Goal: Task Accomplishment & Management: Manage account settings

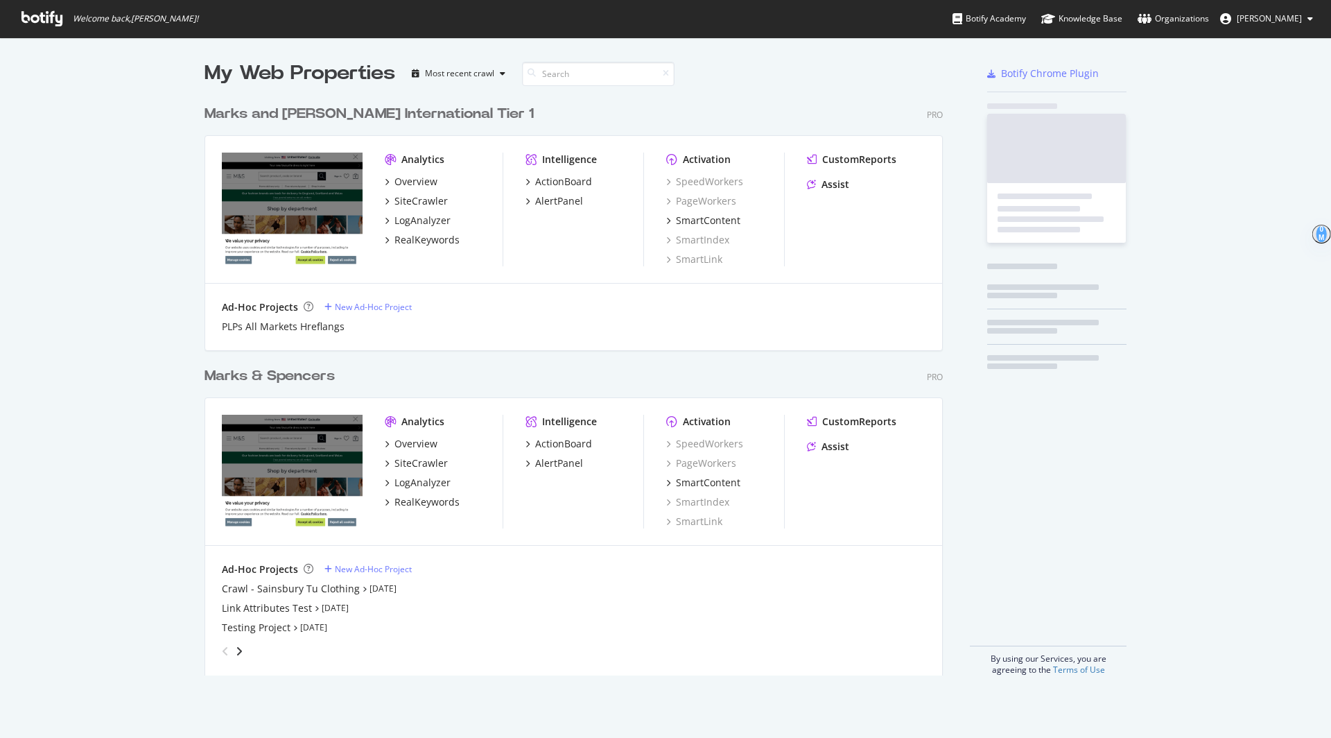
scroll to position [738, 1331]
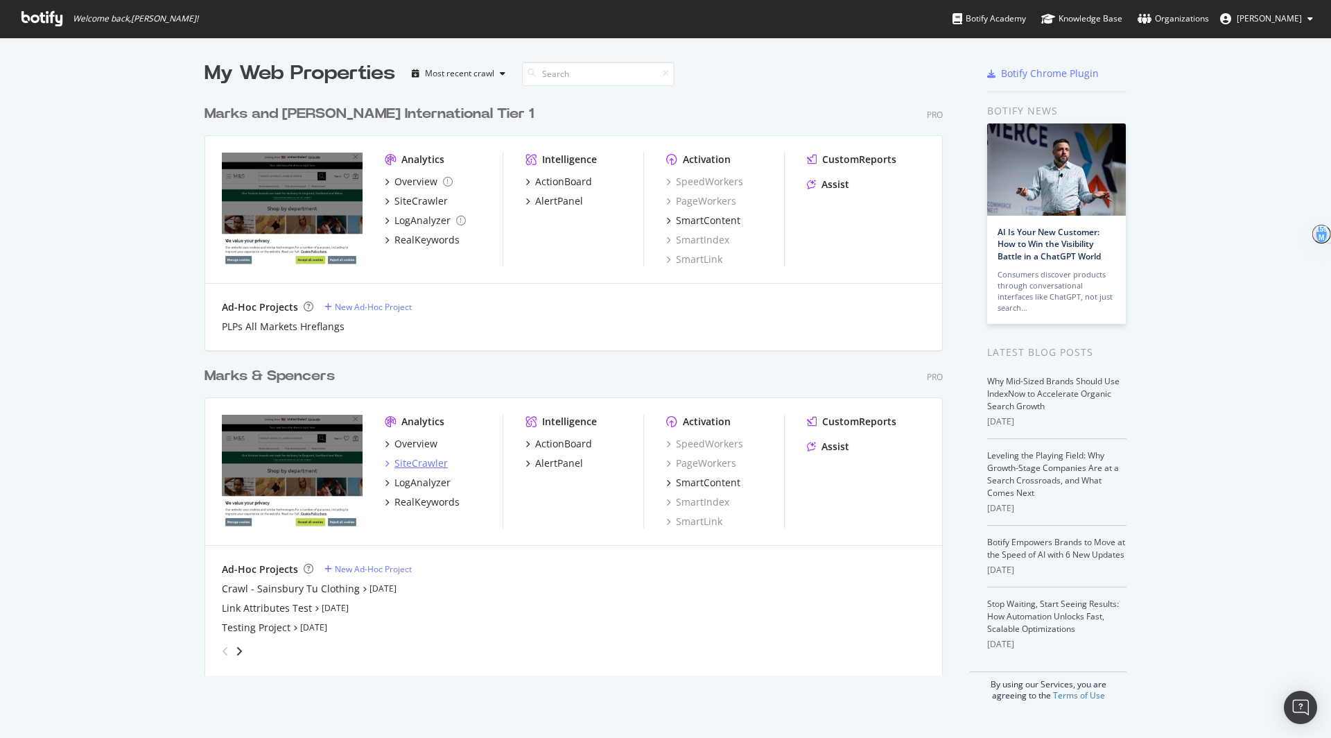
click at [411, 463] on div "SiteCrawler" at bounding box center [421, 463] width 53 height 14
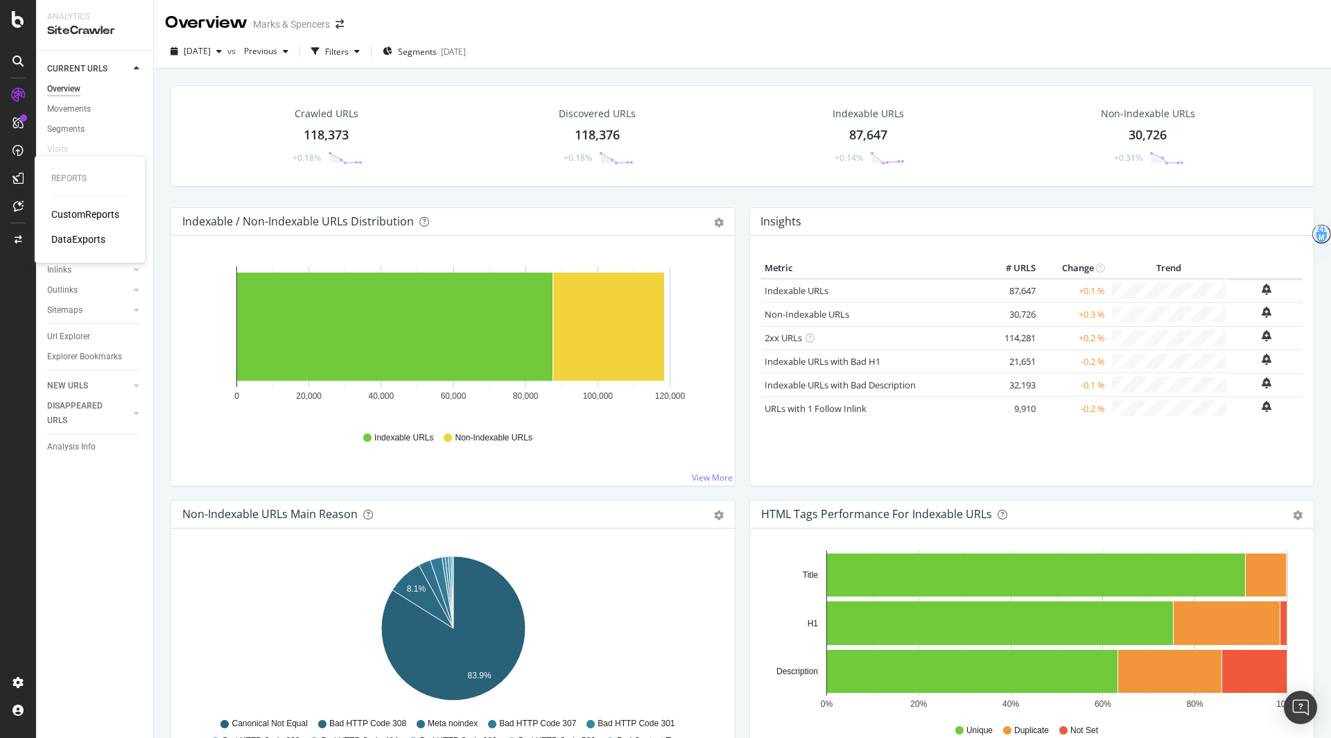
click at [63, 211] on div "CustomReports" at bounding box center [85, 214] width 68 height 14
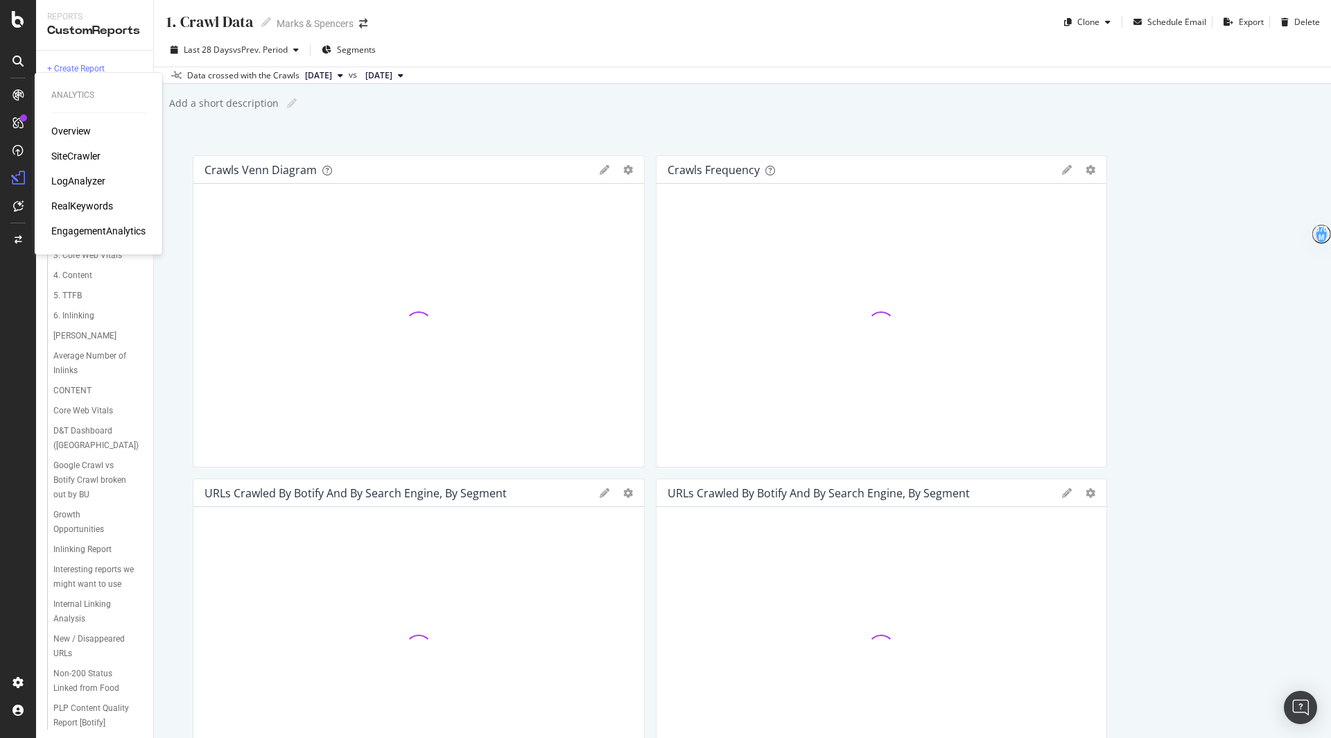
click at [78, 207] on div "RealKeywords" at bounding box center [82, 206] width 62 height 14
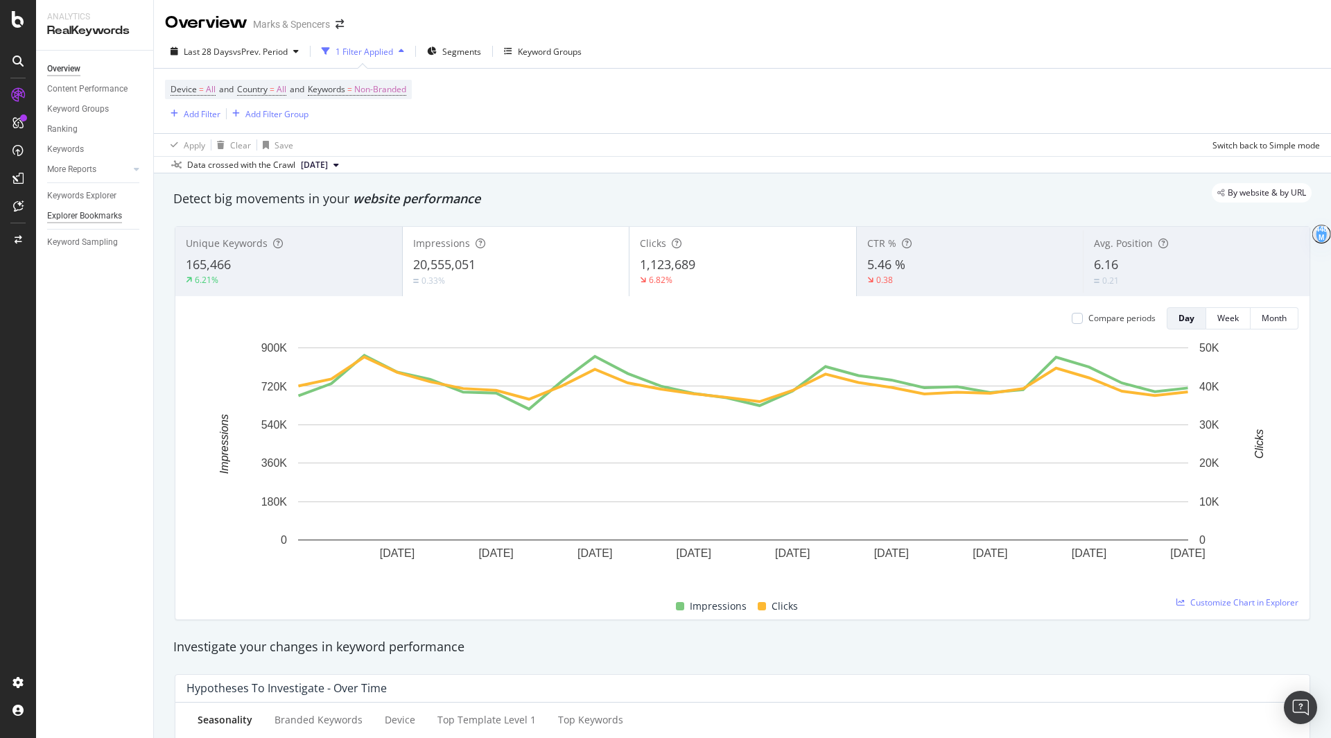
click at [85, 215] on div "Explorer Bookmarks" at bounding box center [84, 216] width 75 height 15
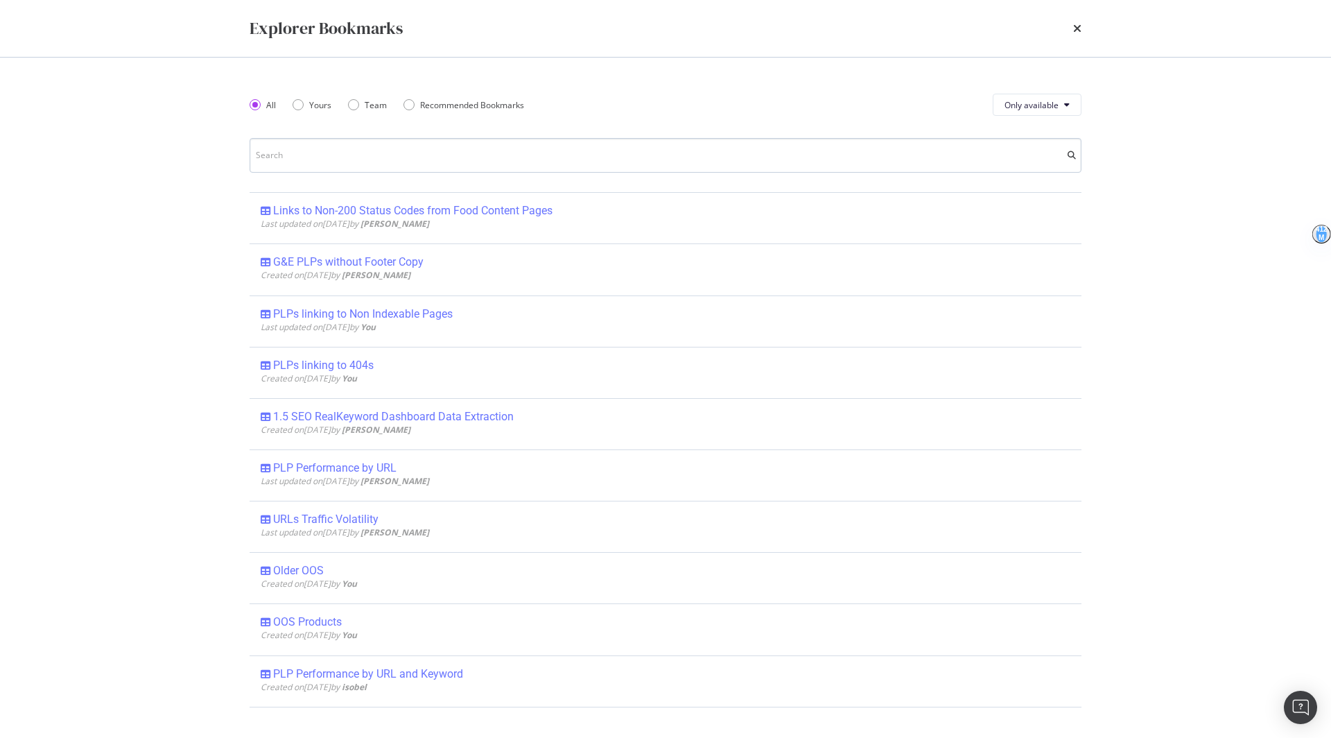
click at [581, 148] on input "modal" at bounding box center [666, 155] width 832 height 35
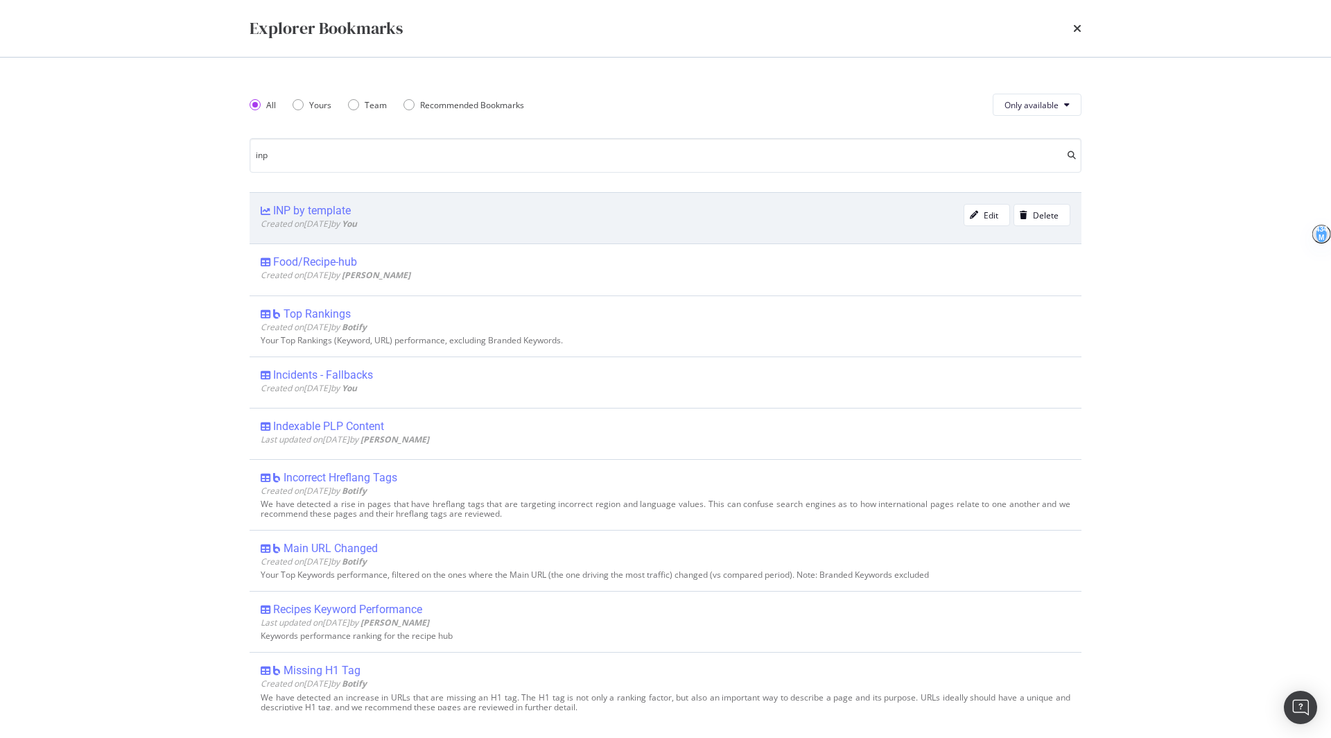
type input "inp"
click at [343, 230] on div "INP by template Created on [DATE] by You" at bounding box center [612, 218] width 703 height 28
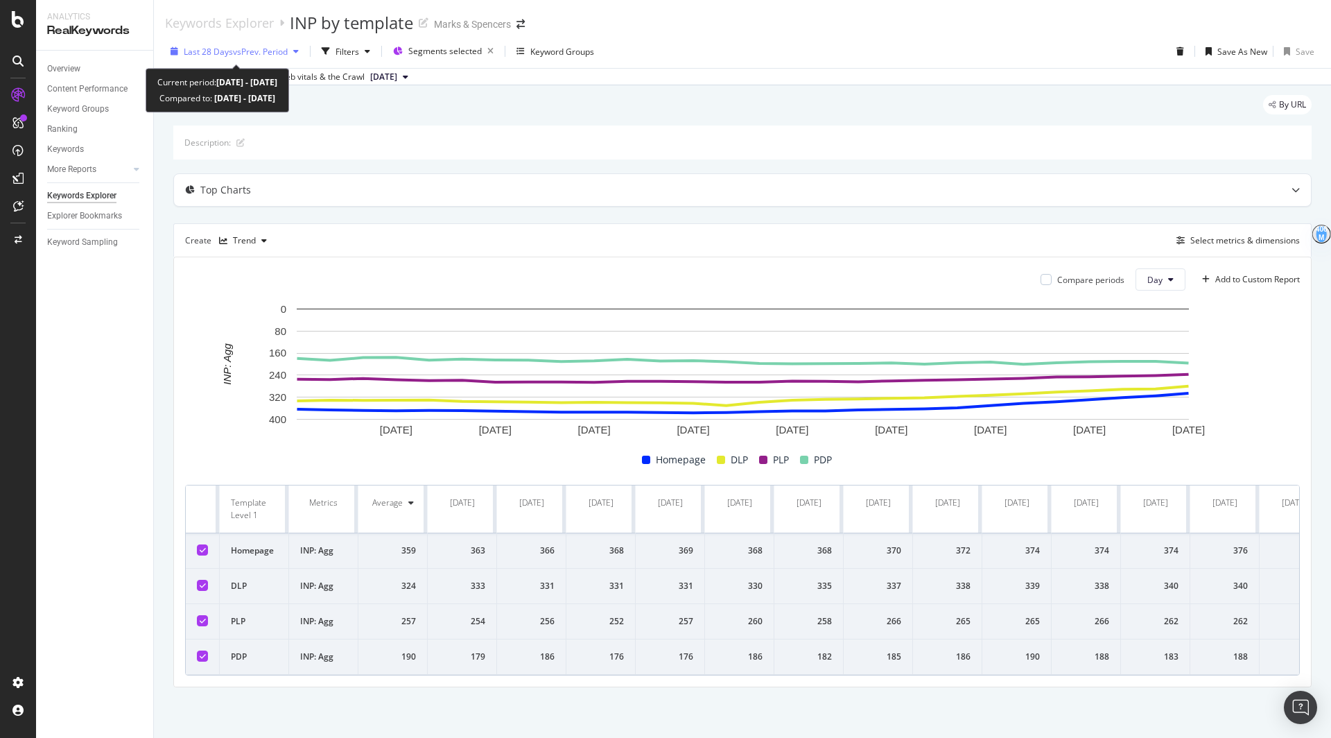
click at [219, 51] on span "Last 28 Days" at bounding box center [208, 52] width 49 height 12
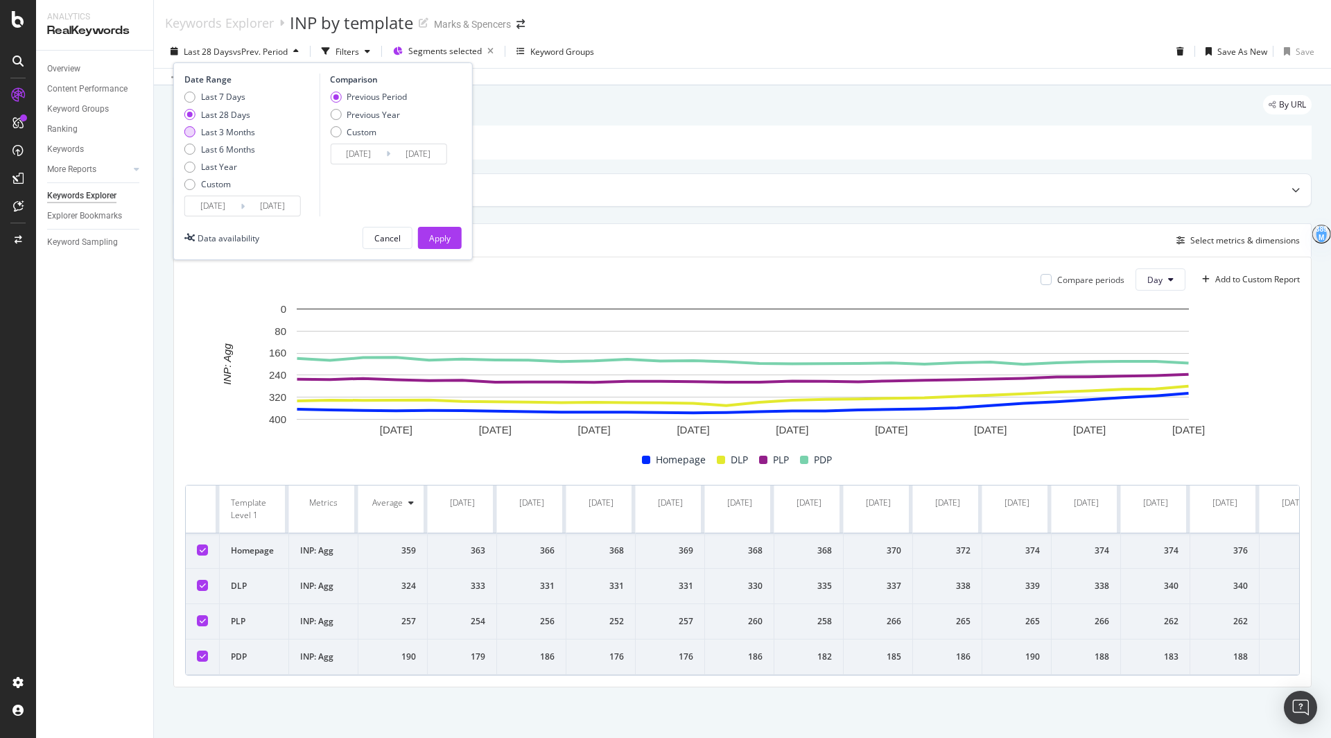
click at [232, 128] on div "Last 3 Months" at bounding box center [228, 132] width 54 height 12
type input "[DATE]"
click at [433, 239] on div "Apply" at bounding box center [439, 238] width 21 height 12
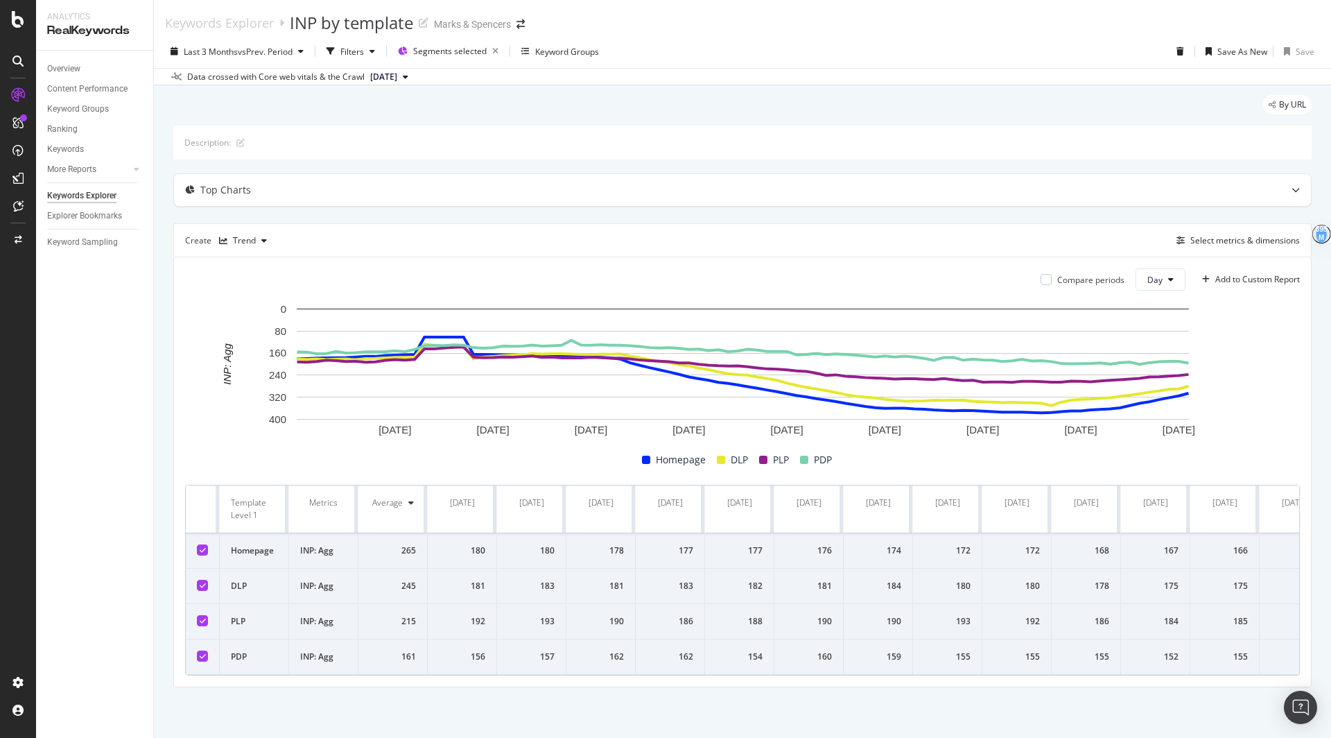
click at [15, 12] on icon at bounding box center [18, 19] width 12 height 17
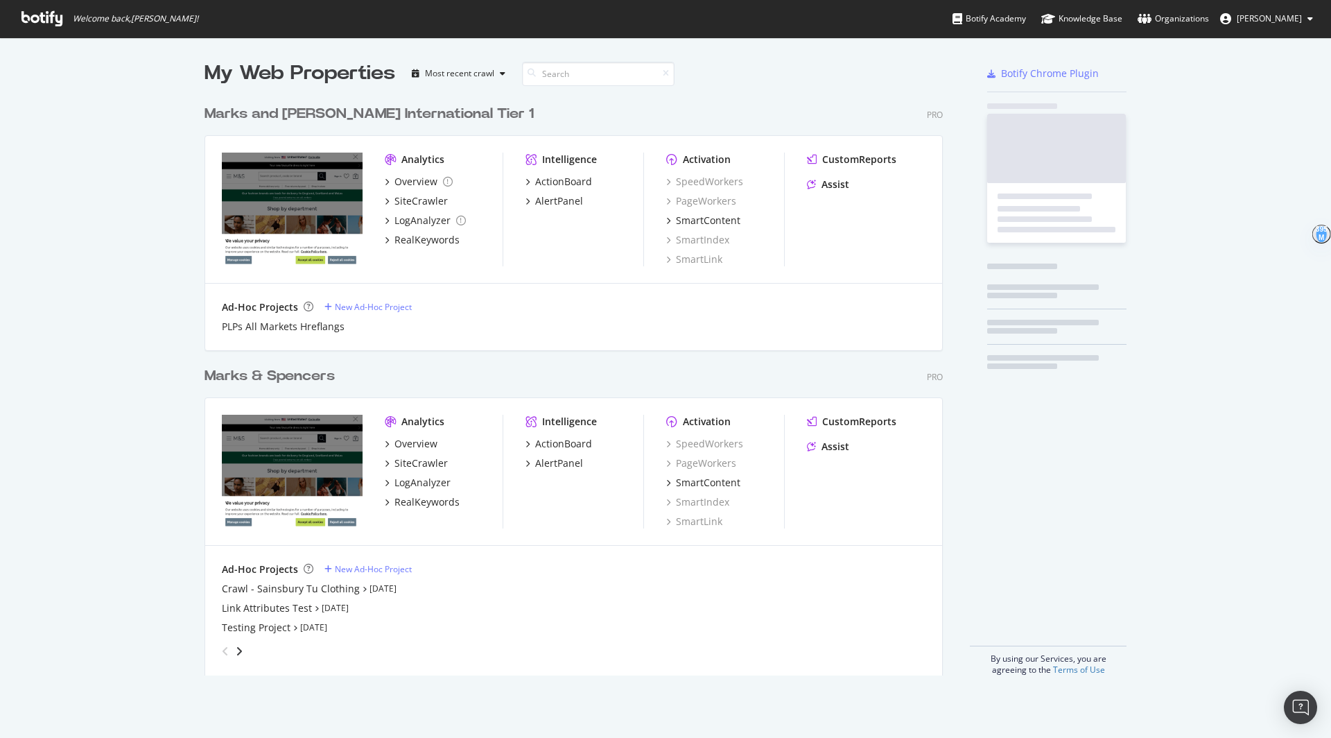
scroll to position [738, 1331]
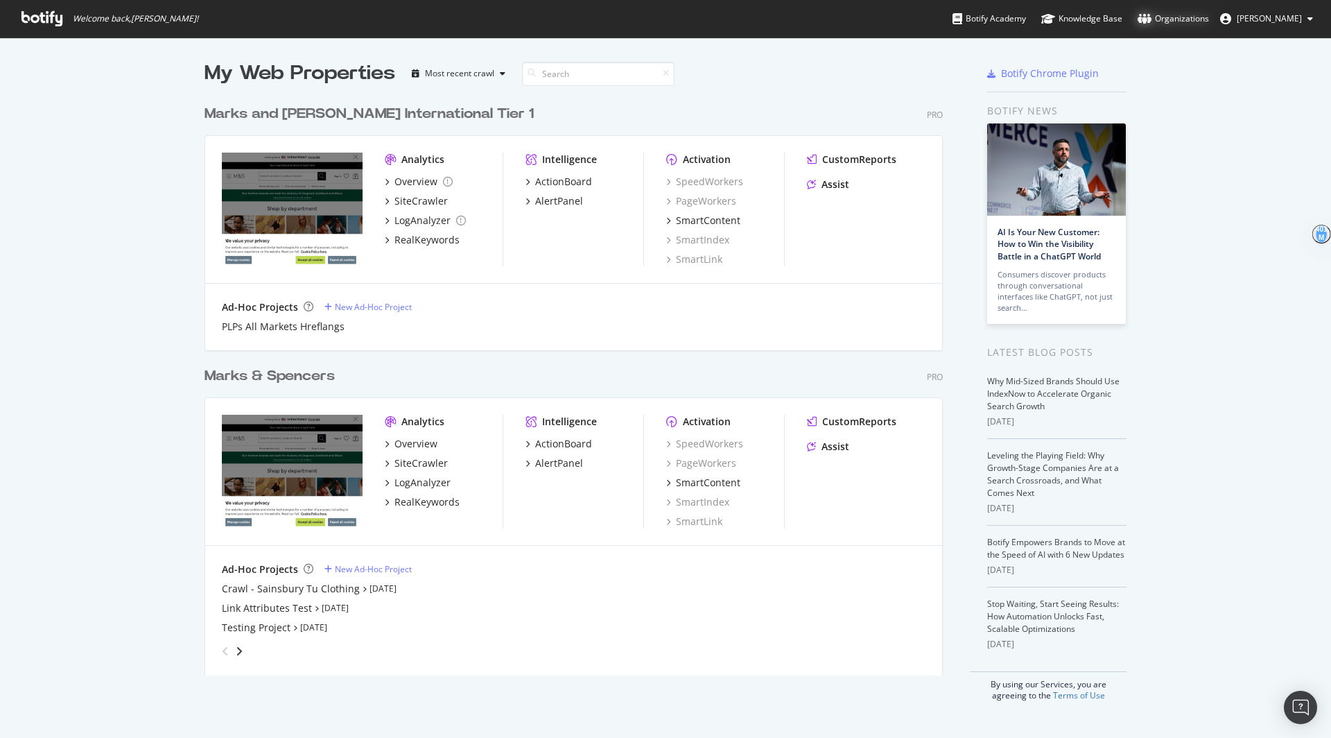
click at [1144, 15] on icon at bounding box center [1145, 18] width 14 height 11
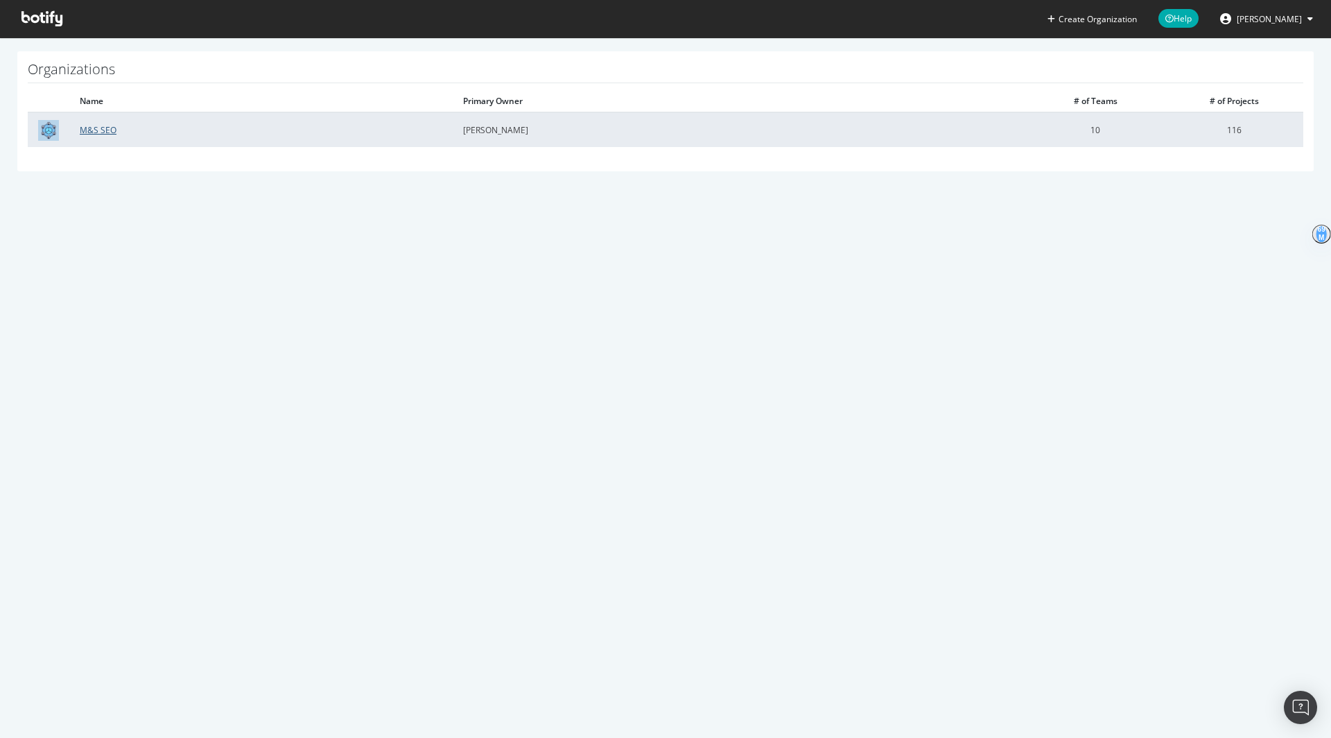
click at [96, 130] on link "M&S SEO" at bounding box center [98, 130] width 37 height 12
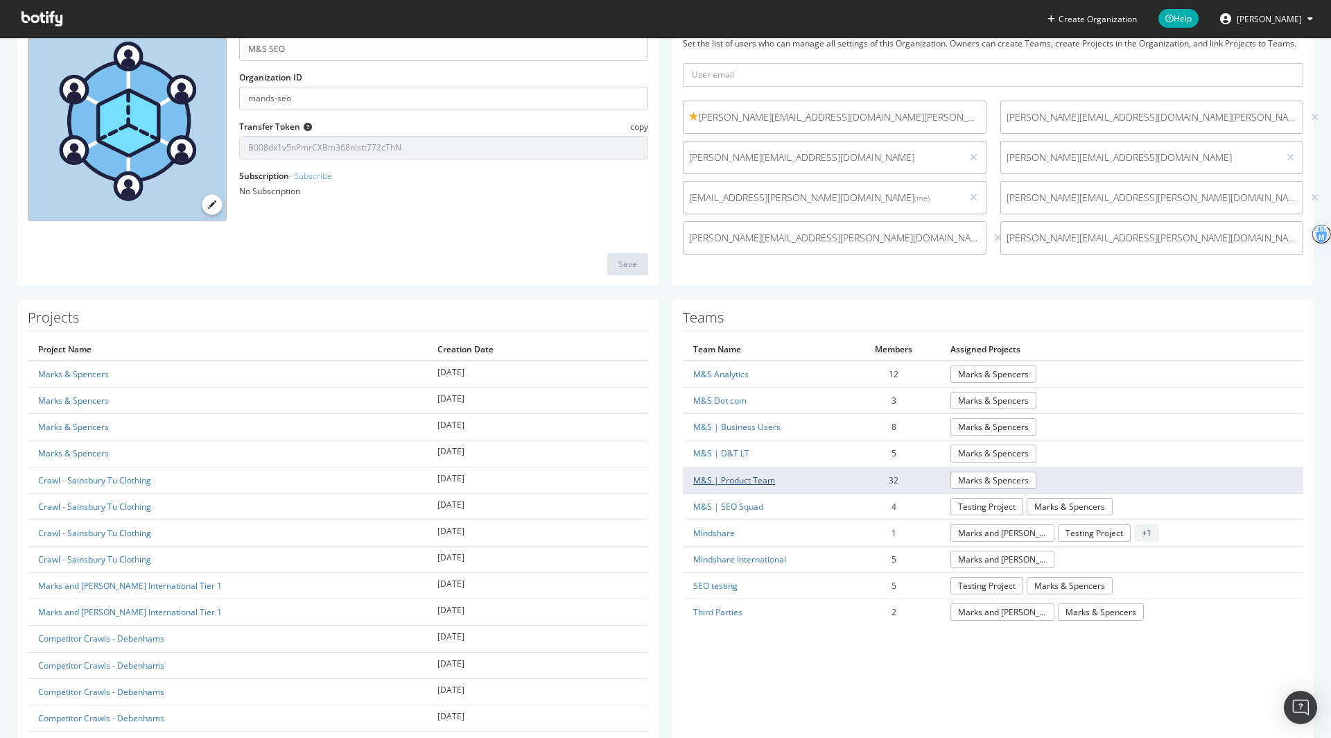
scroll to position [116, 0]
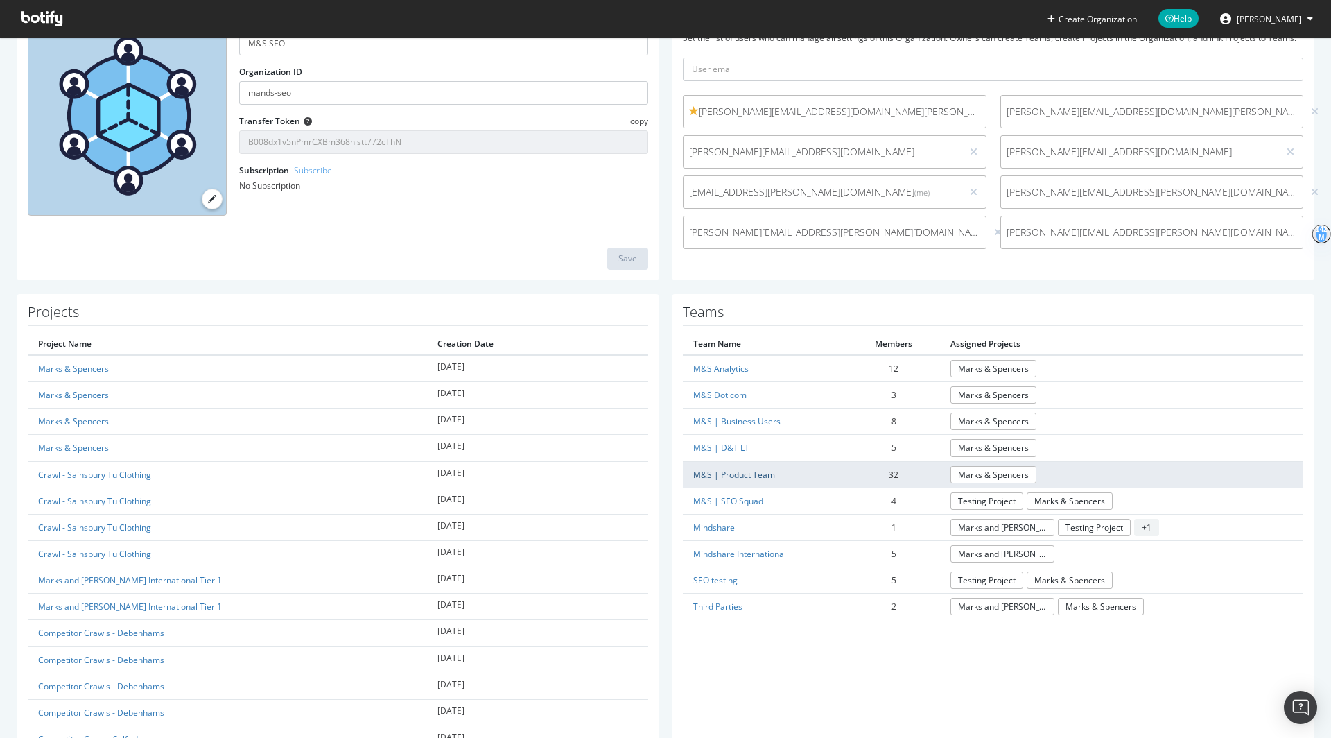
click at [754, 469] on link "M&S | Product Team" at bounding box center [734, 475] width 82 height 12
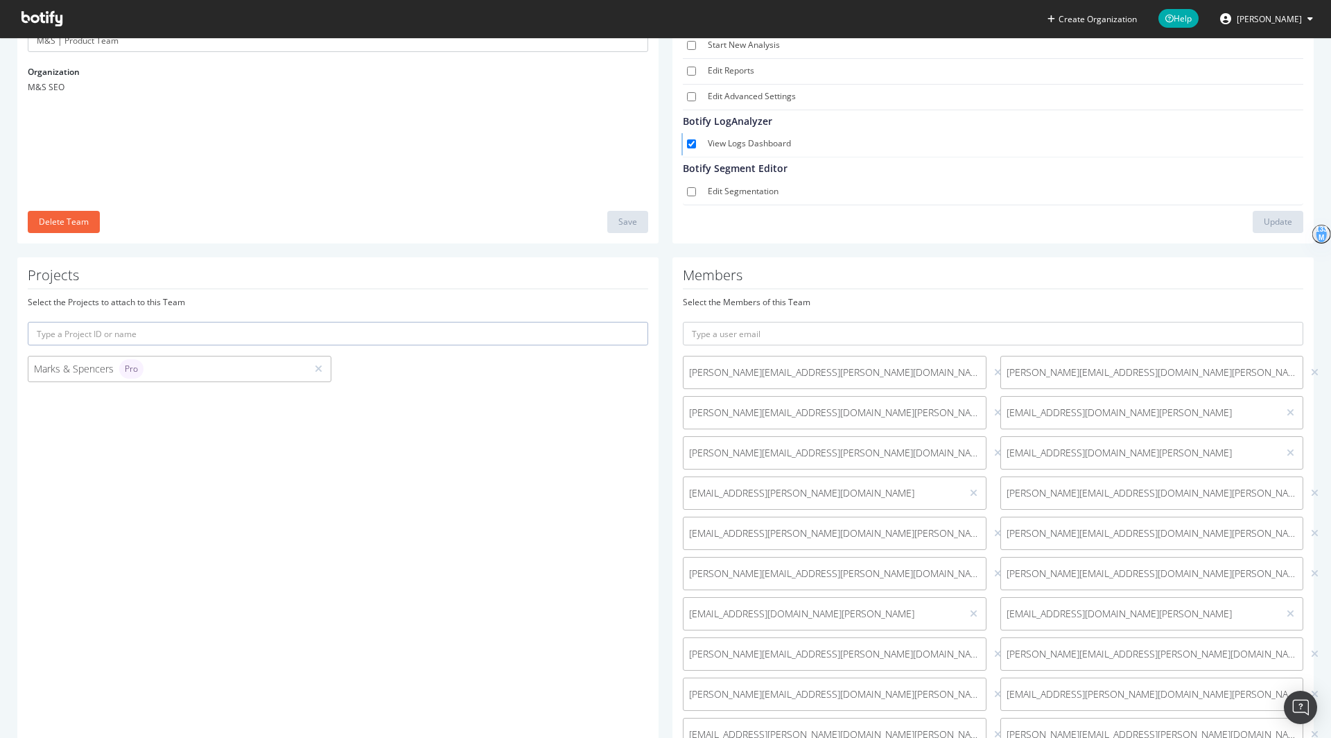
scroll to position [162, 0]
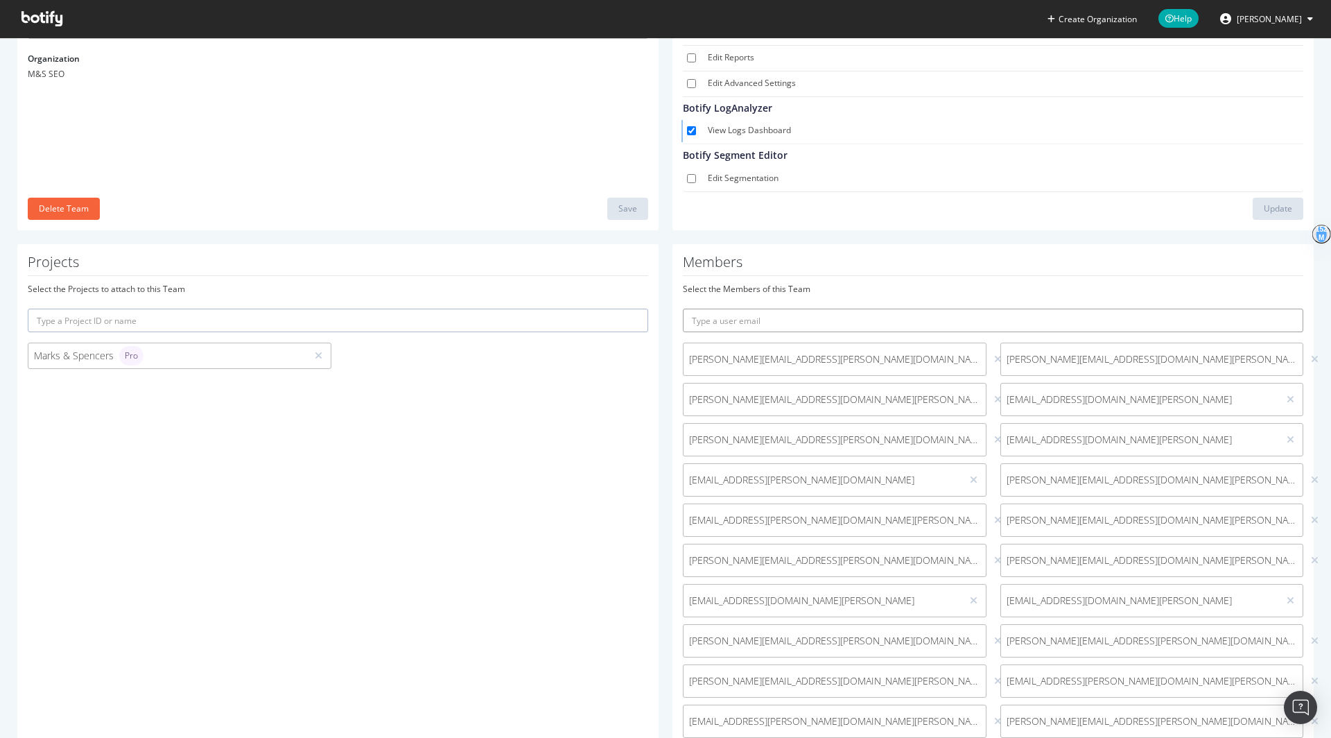
click at [720, 323] on input "text" at bounding box center [993, 321] width 621 height 24
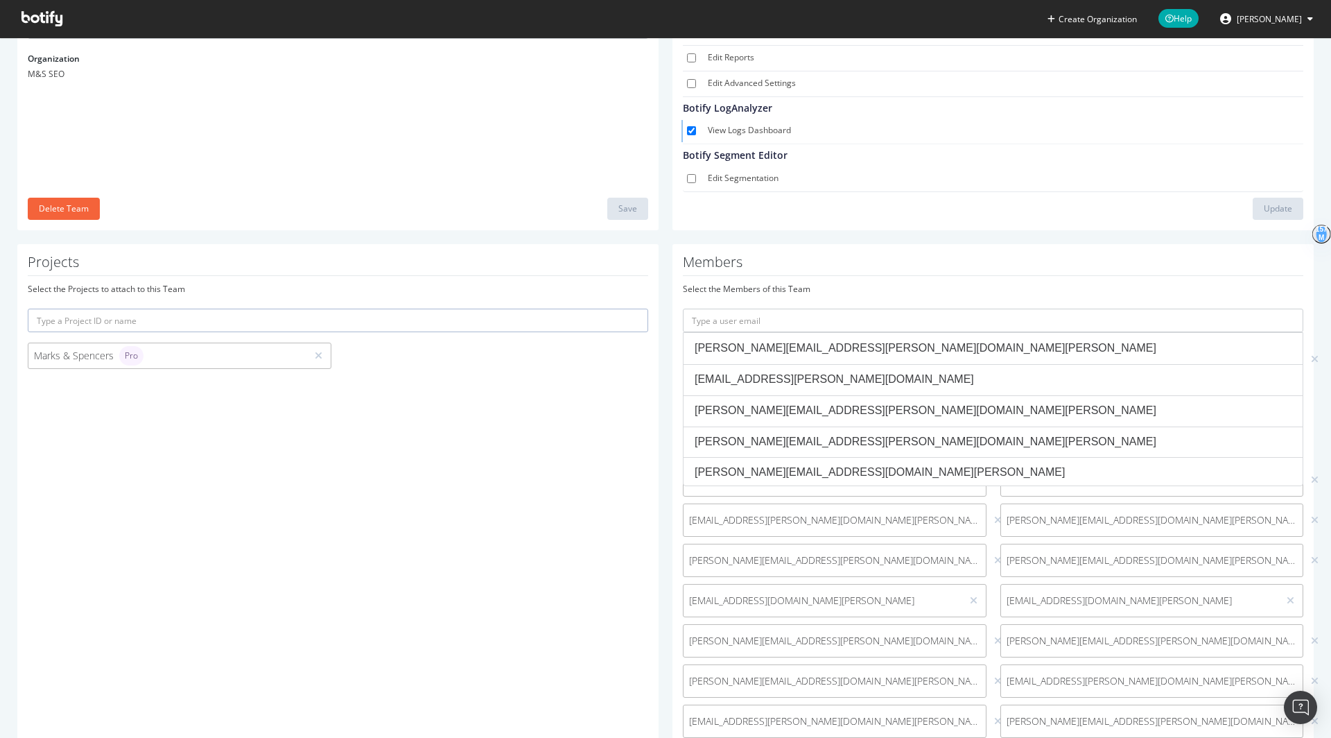
click at [481, 608] on div "Projects Select the Projects to attach to this Team Marks & Spencers Pro" at bounding box center [337, 634] width 641 height 780
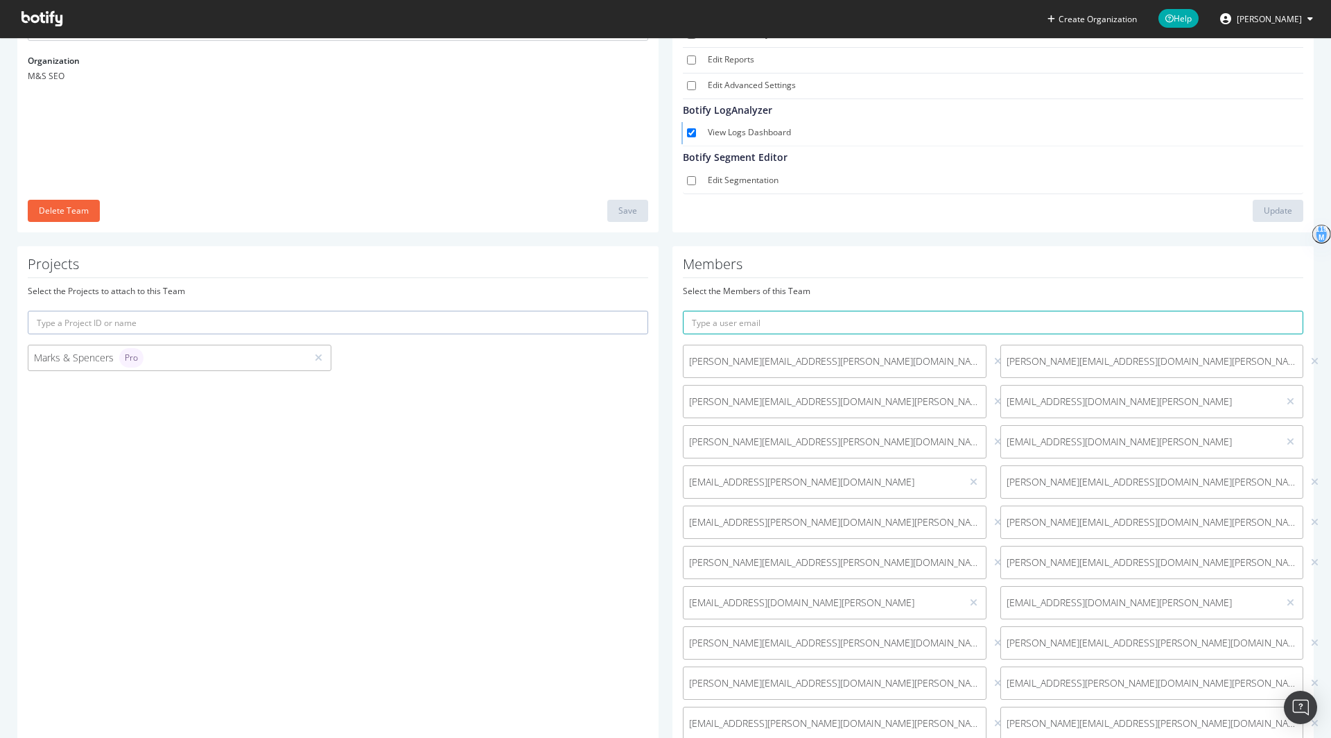
scroll to position [9, 0]
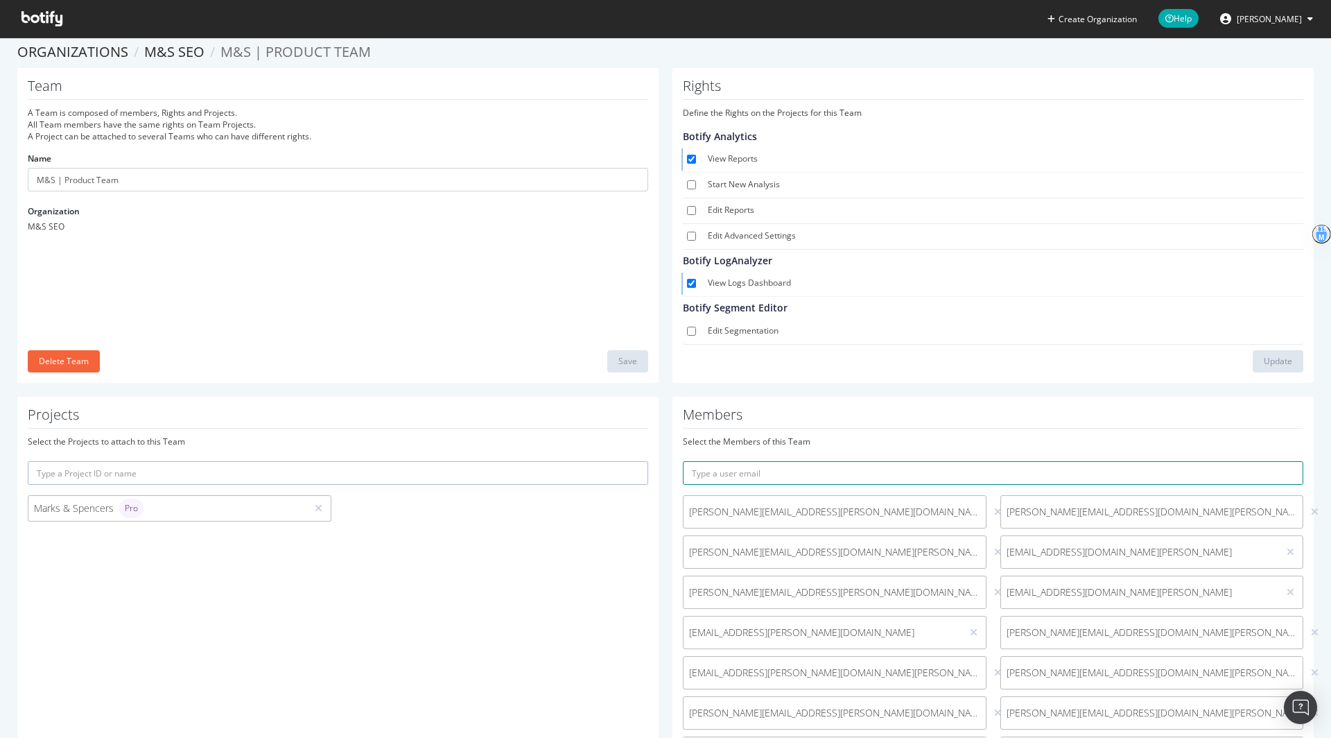
click at [743, 473] on input "text" at bounding box center [993, 473] width 621 height 24
click at [747, 464] on input "james" at bounding box center [993, 473] width 621 height 24
paste input ".weaver@marks-and-spencer.com"
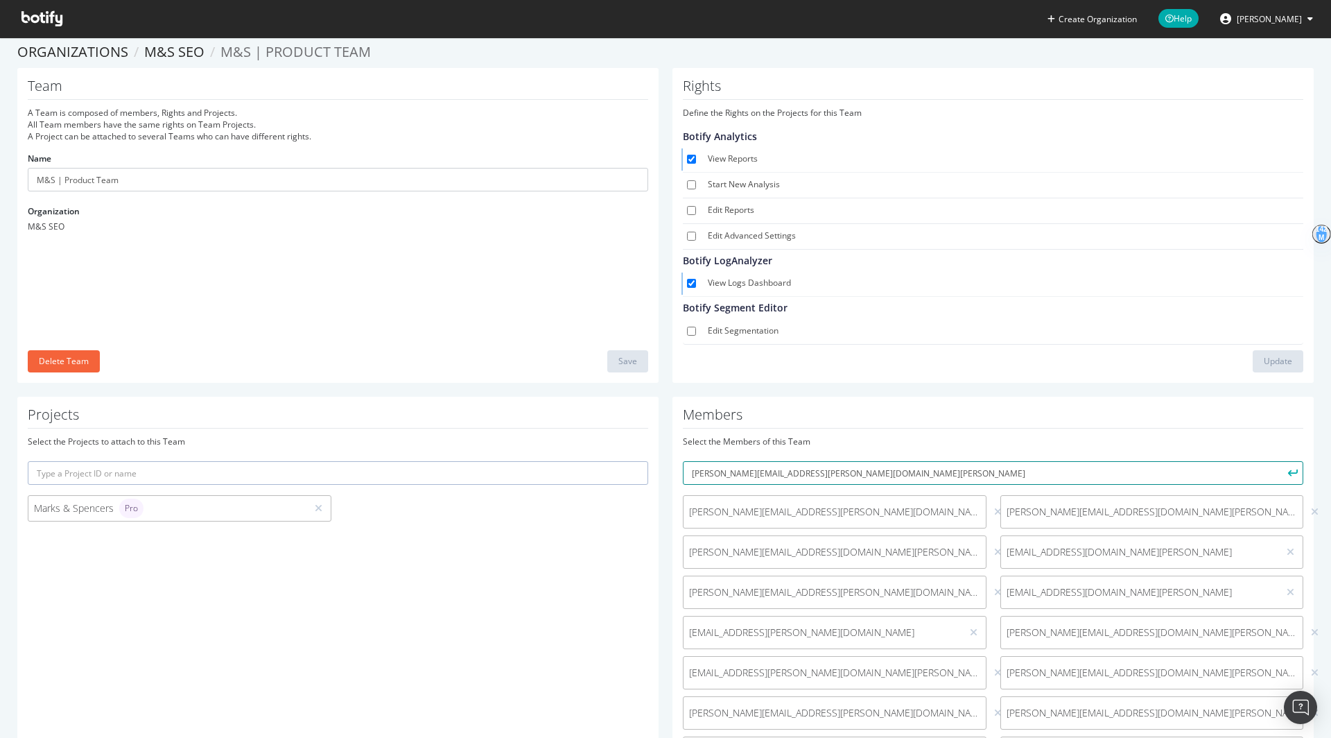
type input "james.weaver@marks-and-spencer.com"
click at [1280, 461] on button "submit" at bounding box center [1292, 473] width 24 height 24
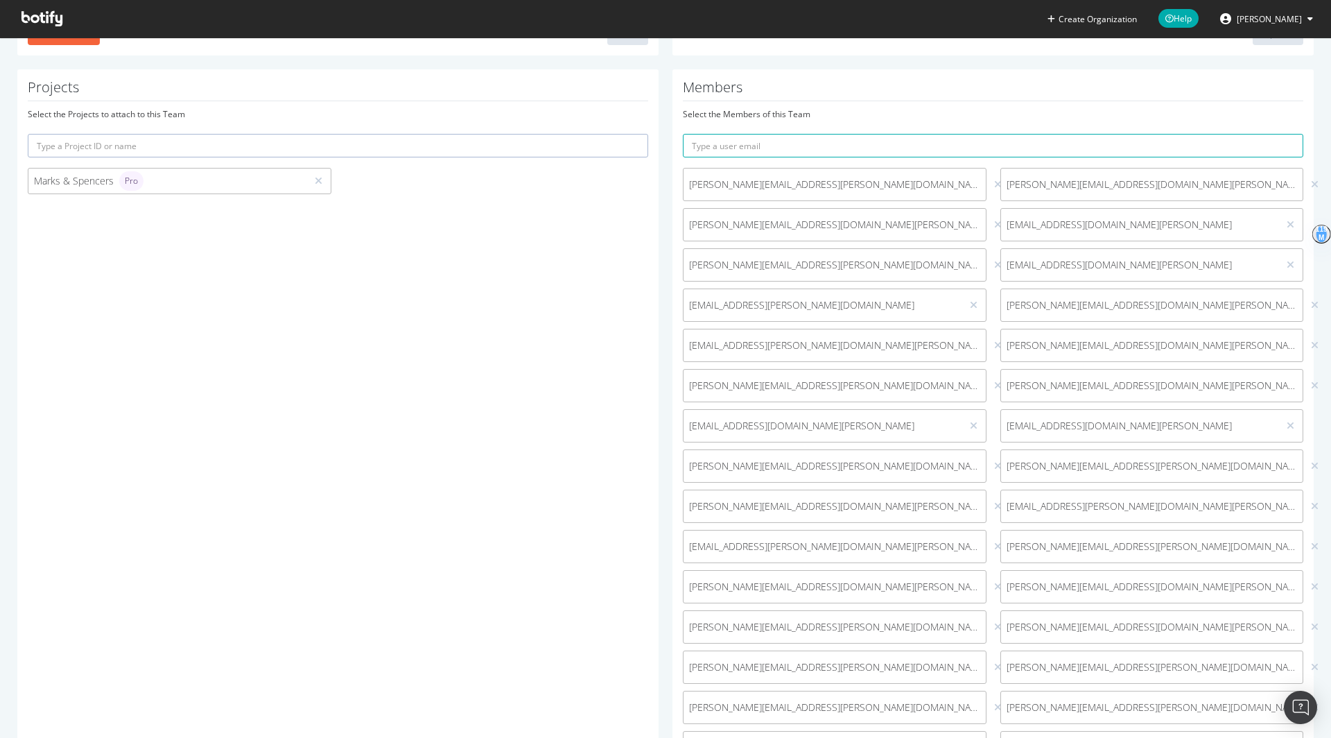
scroll to position [513, 0]
